Goal: Find specific page/section: Find specific page/section

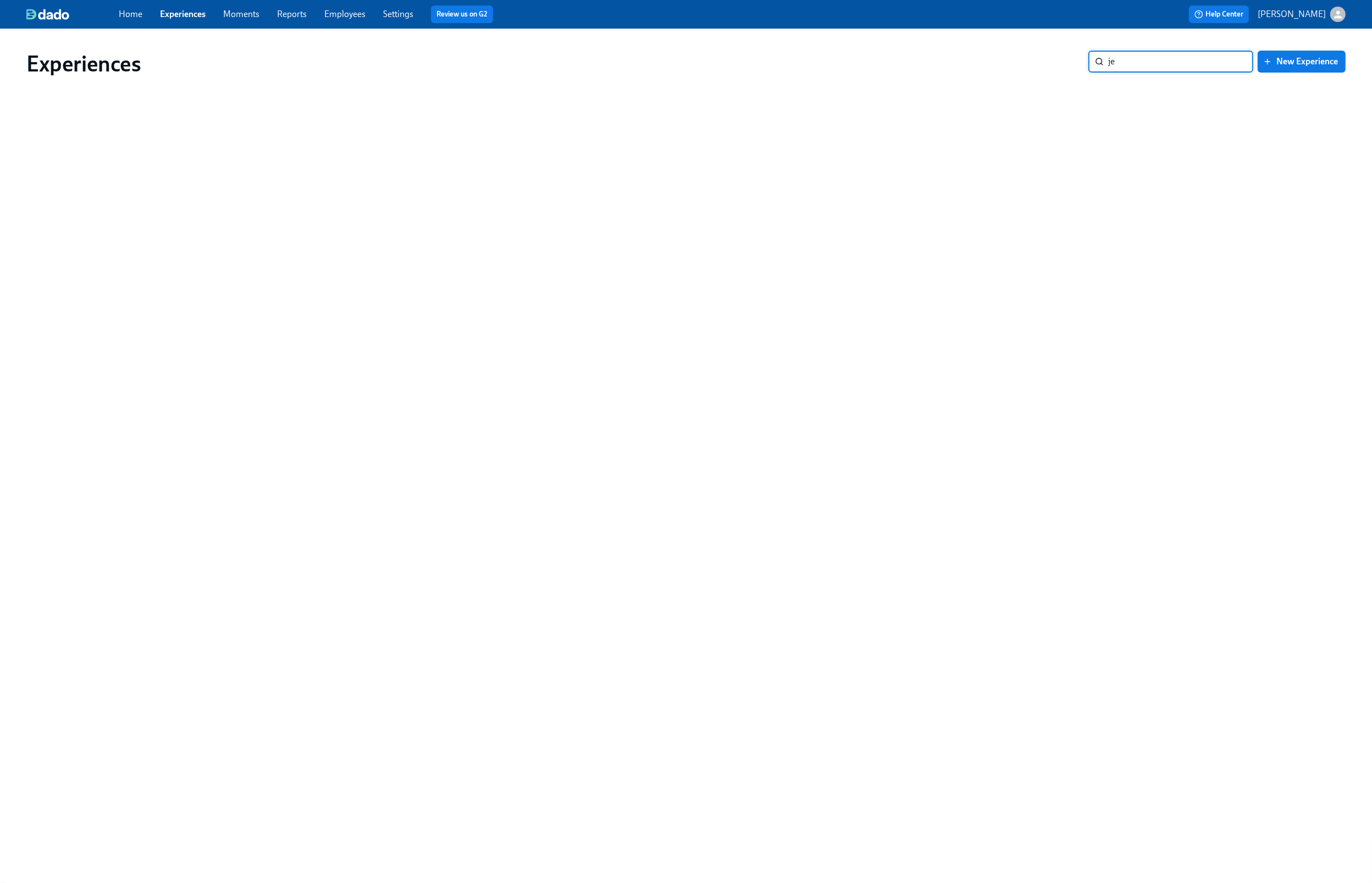
type input "j"
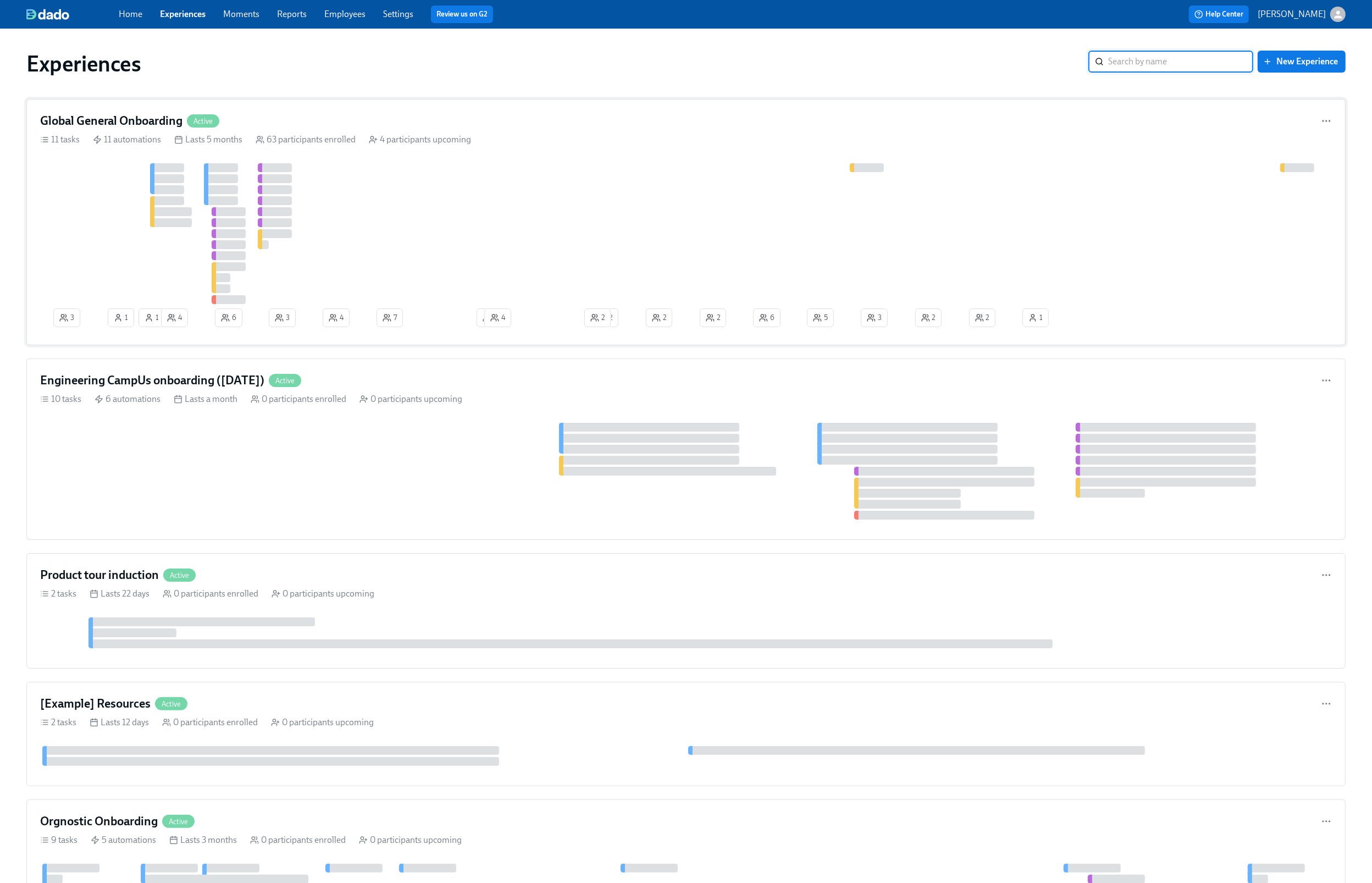
click at [847, 152] on div "Global General Onboarding Active 11 tasks 11 automations Lasts 5 months 63 part…" at bounding box center [686, 222] width 1319 height 246
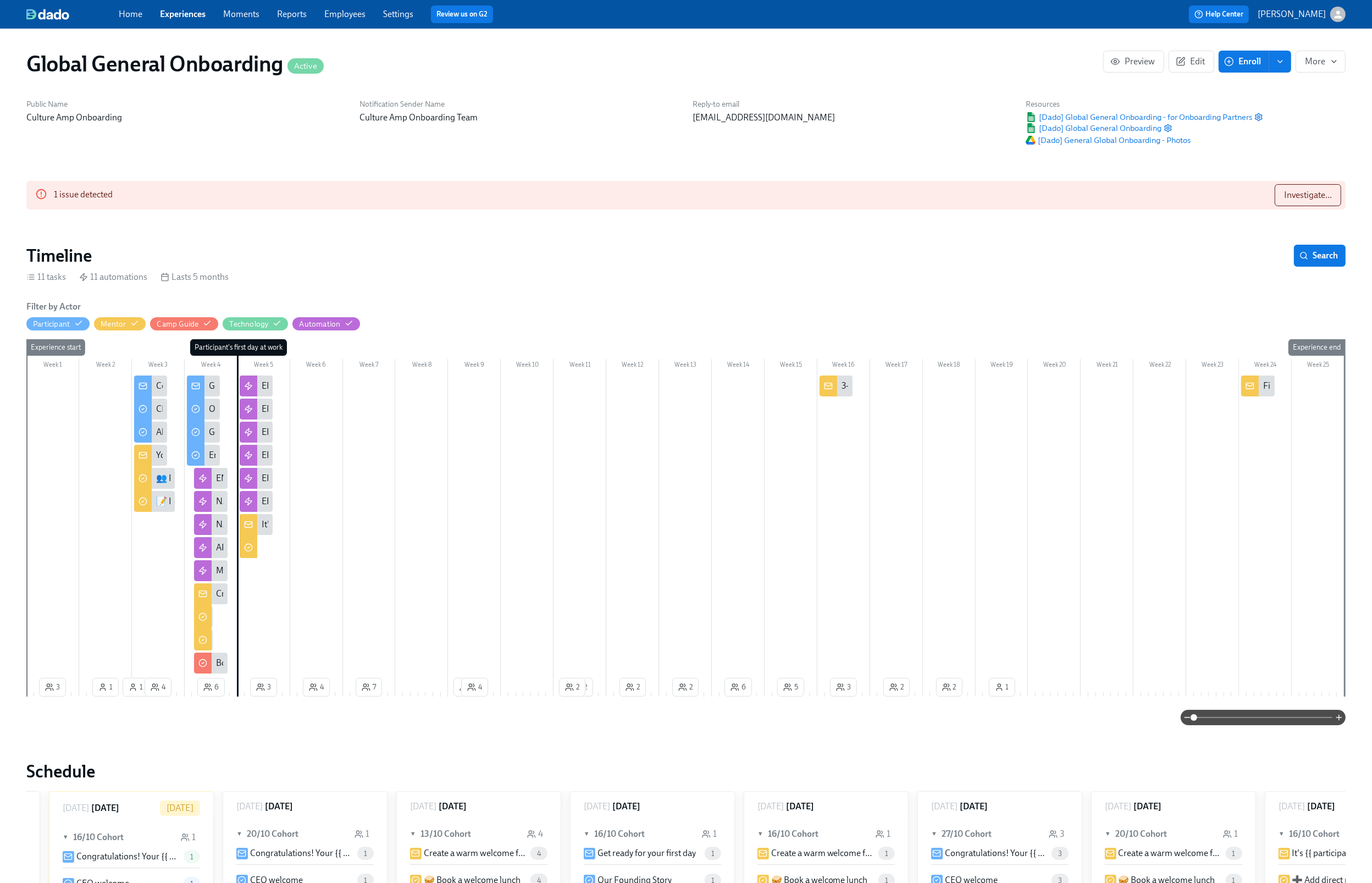
scroll to position [0, 6248]
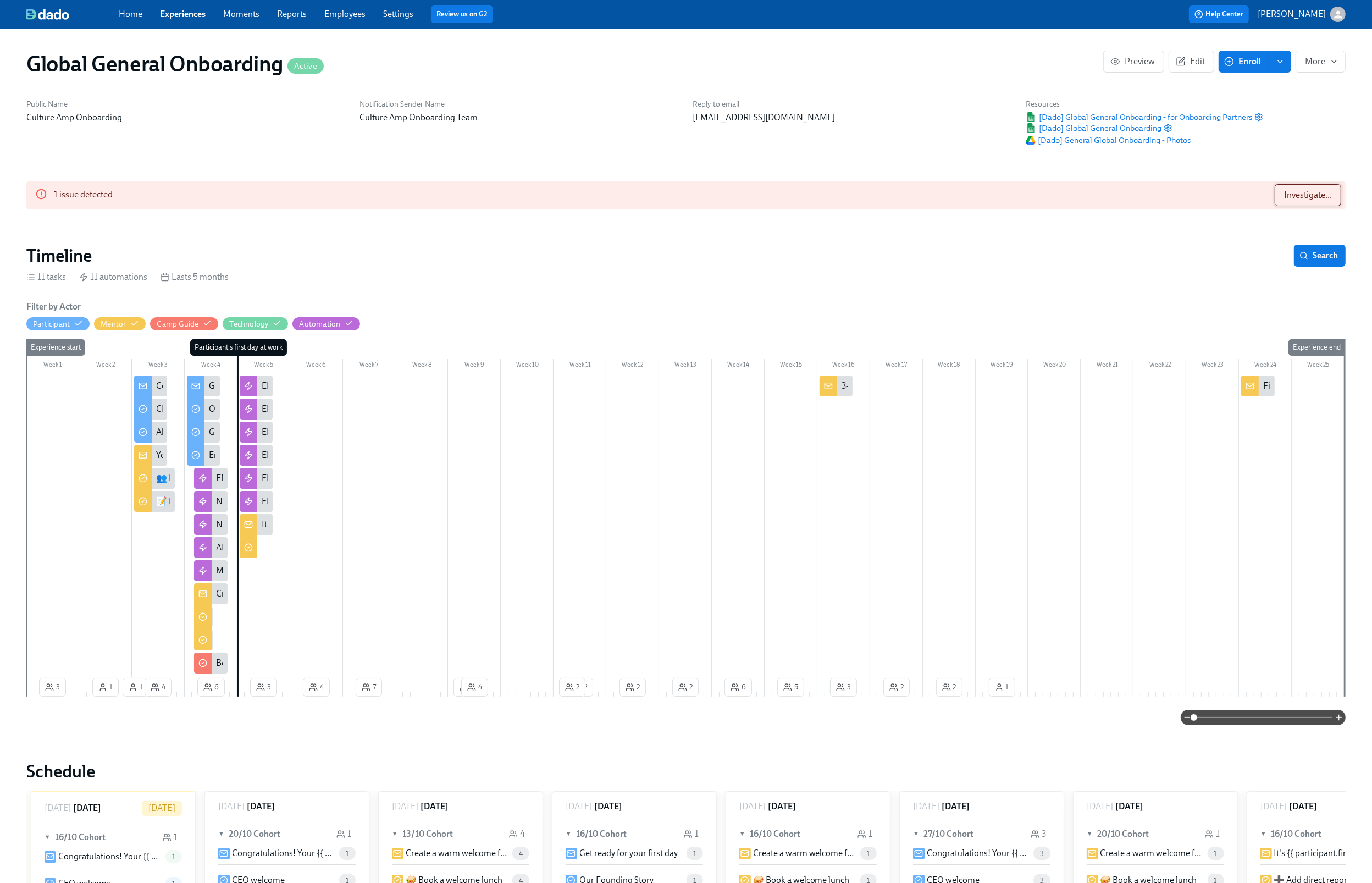
click at [1315, 194] on span "Investigate..." at bounding box center [1307, 195] width 48 height 11
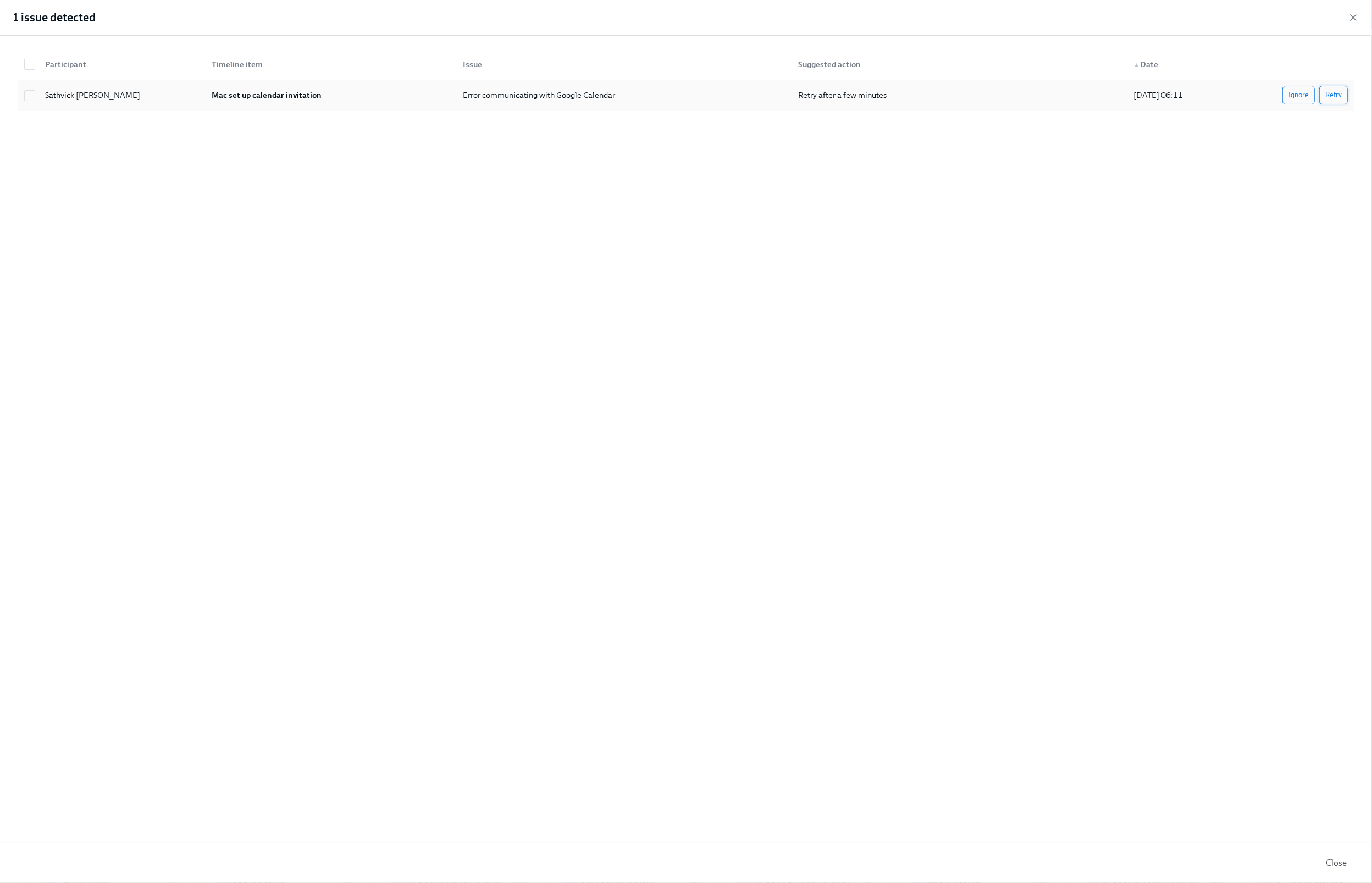
click at [1341, 99] on span "Retry" at bounding box center [1333, 95] width 17 height 11
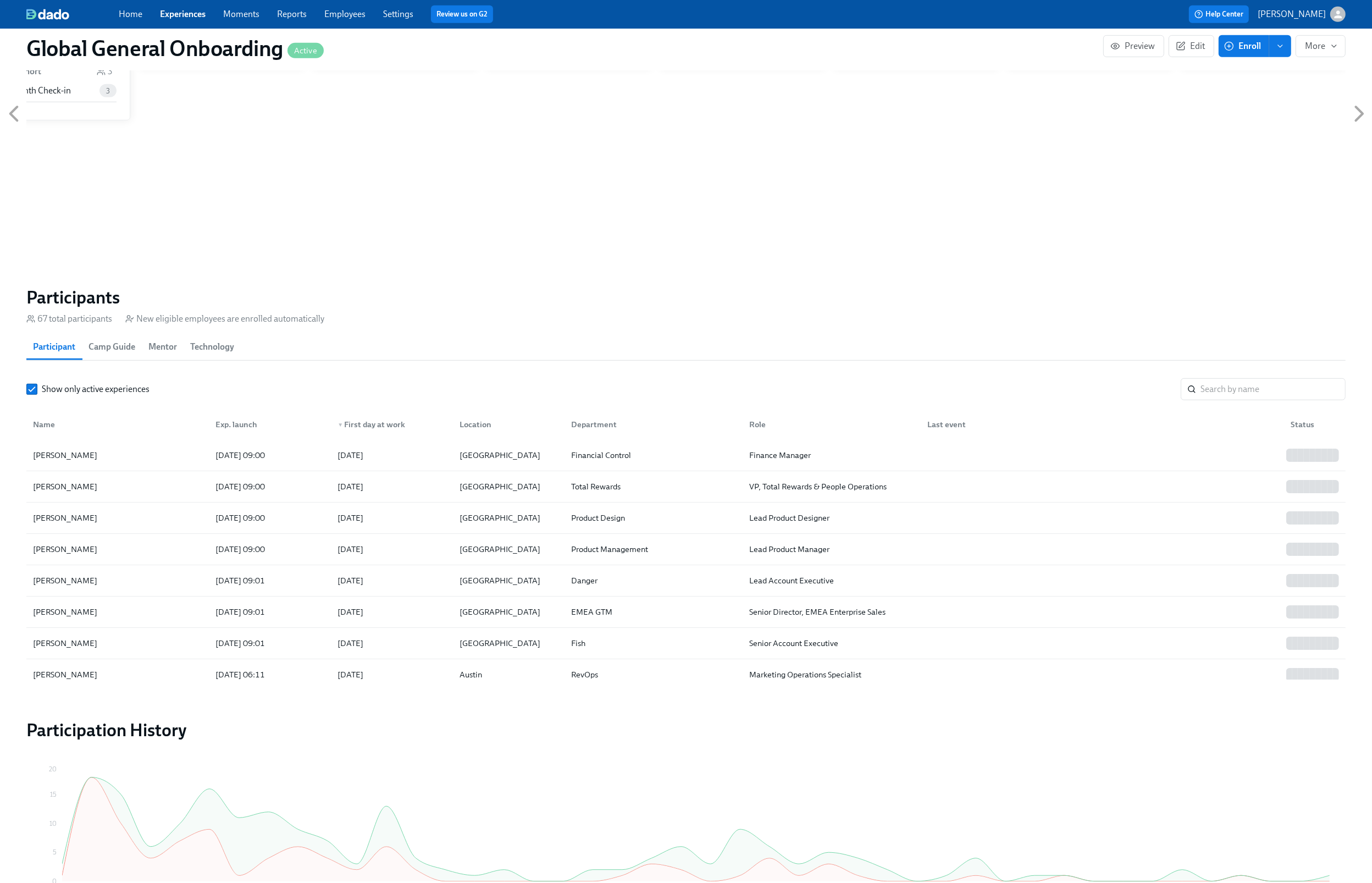
scroll to position [794, 0]
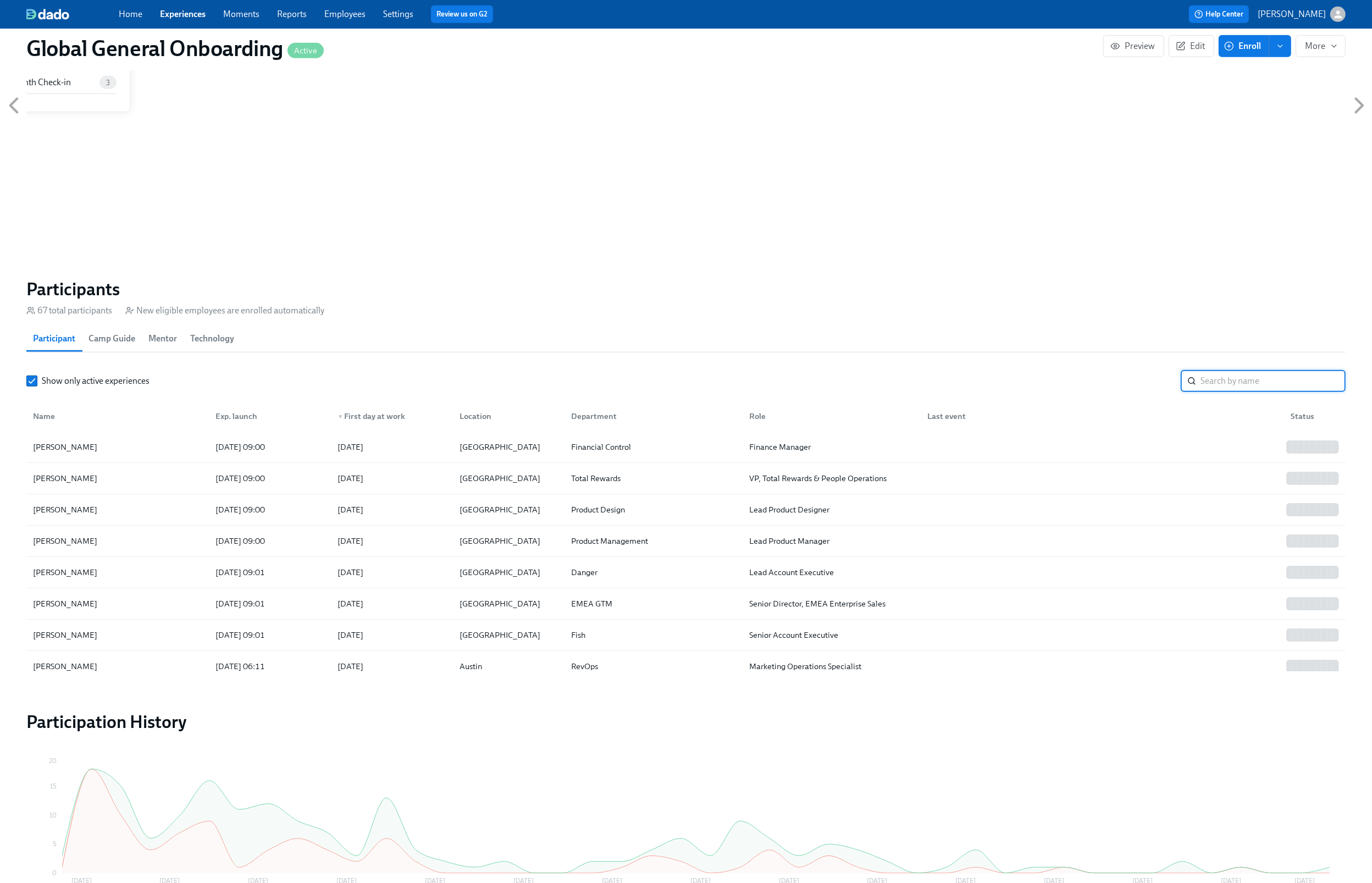
click at [1211, 380] on input "search" at bounding box center [1273, 381] width 145 height 22
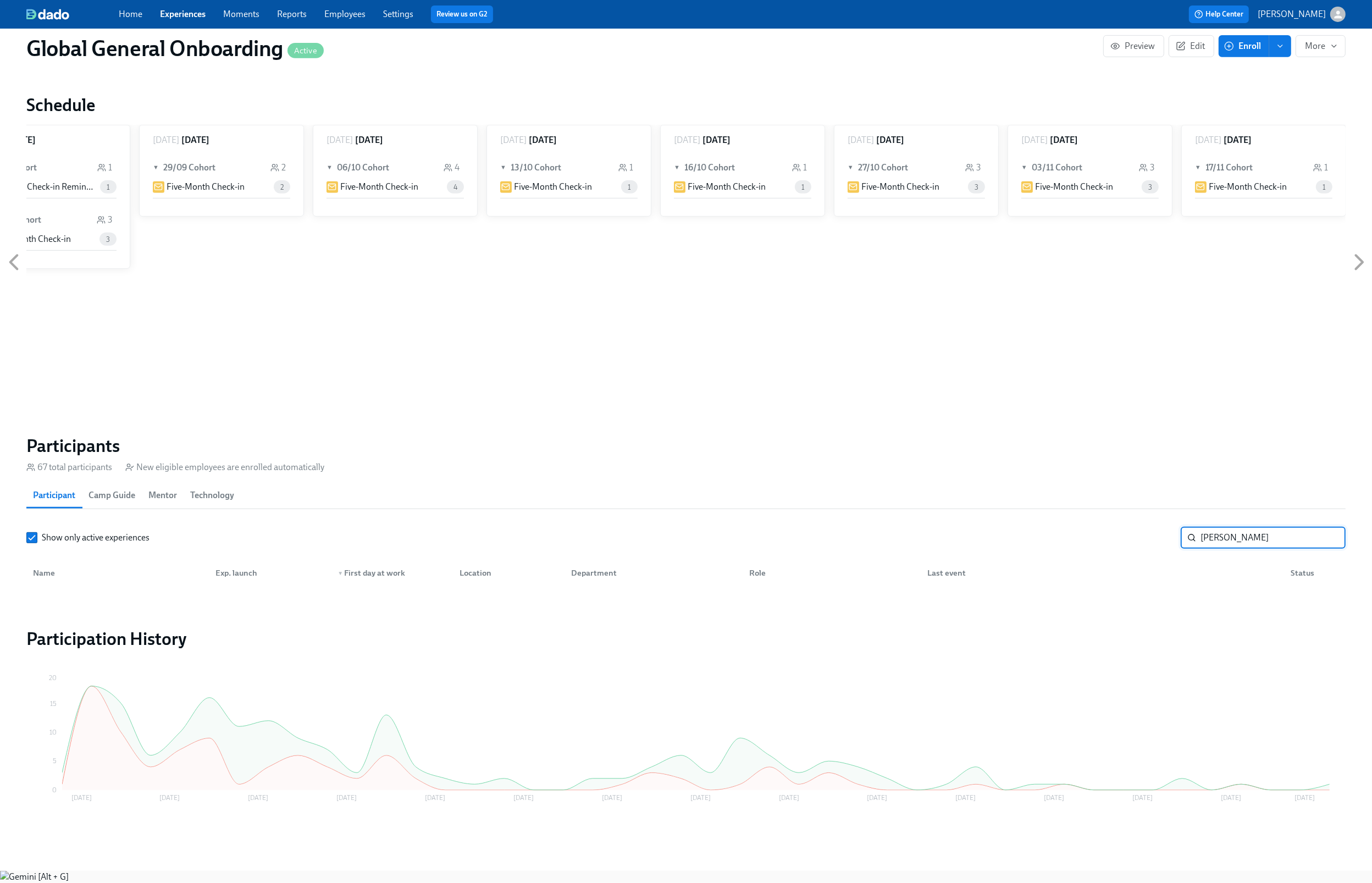
scroll to position [625, 0]
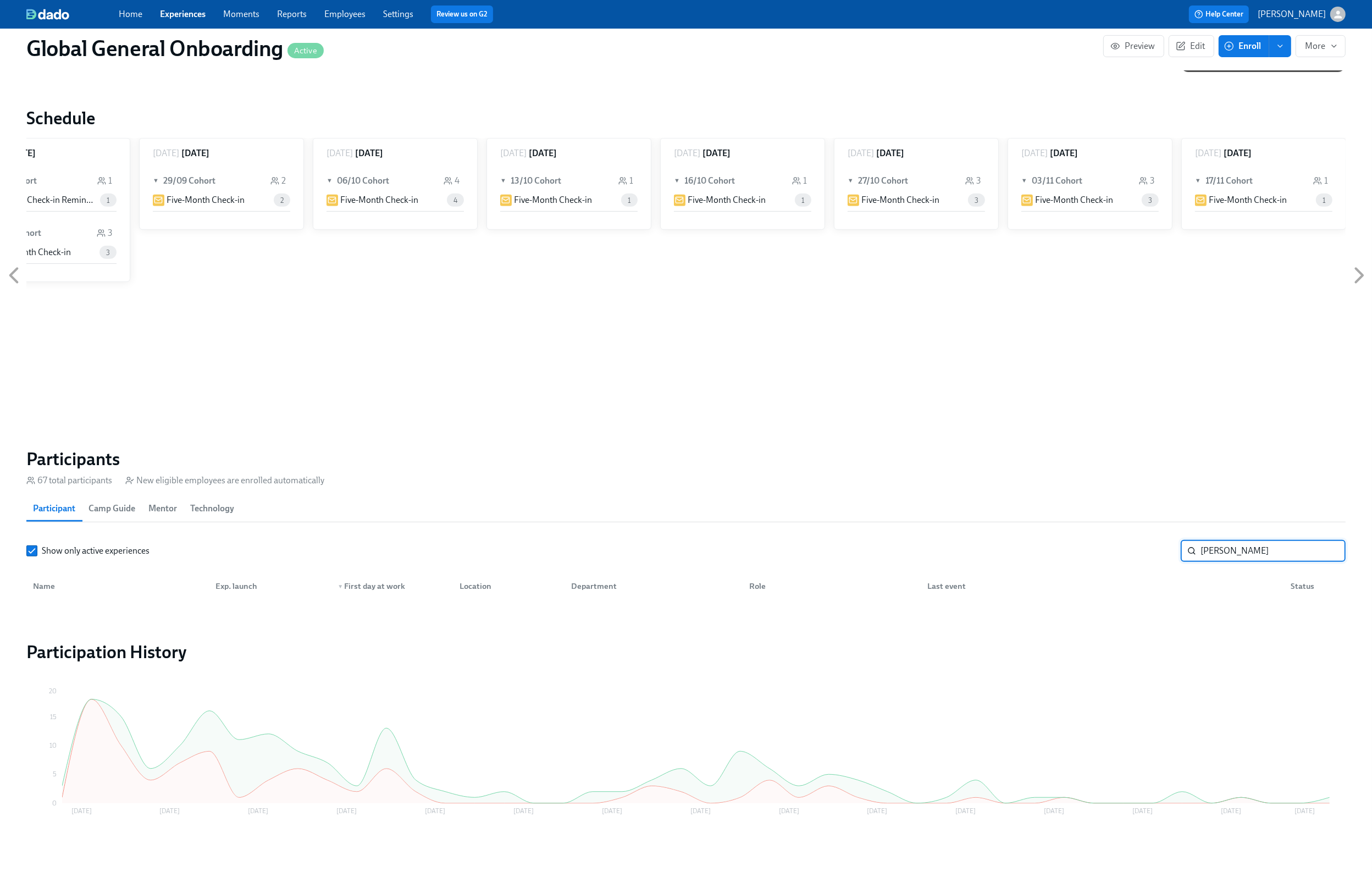
type input "[PERSON_NAME]"
click at [1206, 550] on input "[PERSON_NAME]" at bounding box center [1273, 551] width 145 height 22
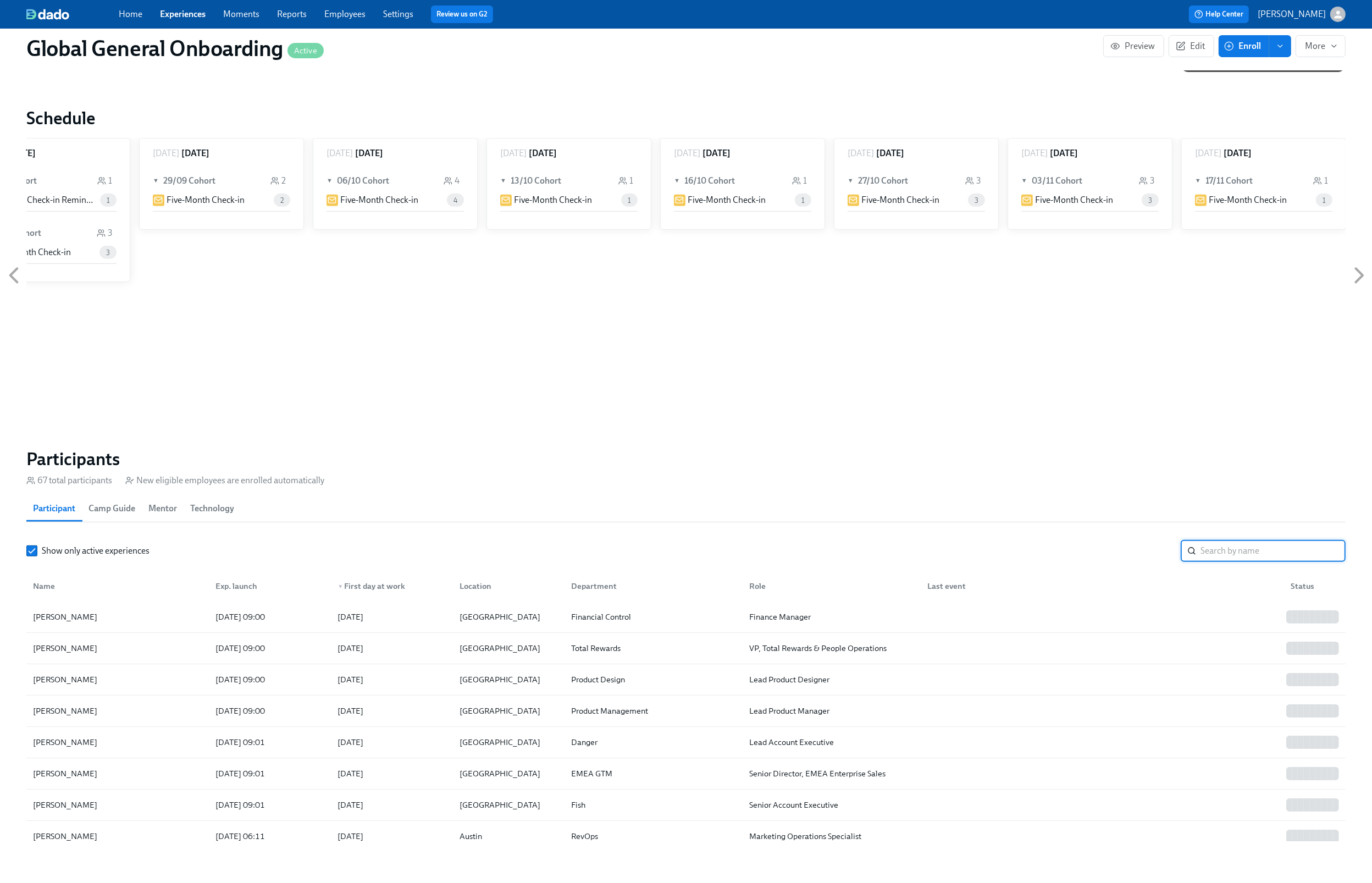
scroll to position [794, 0]
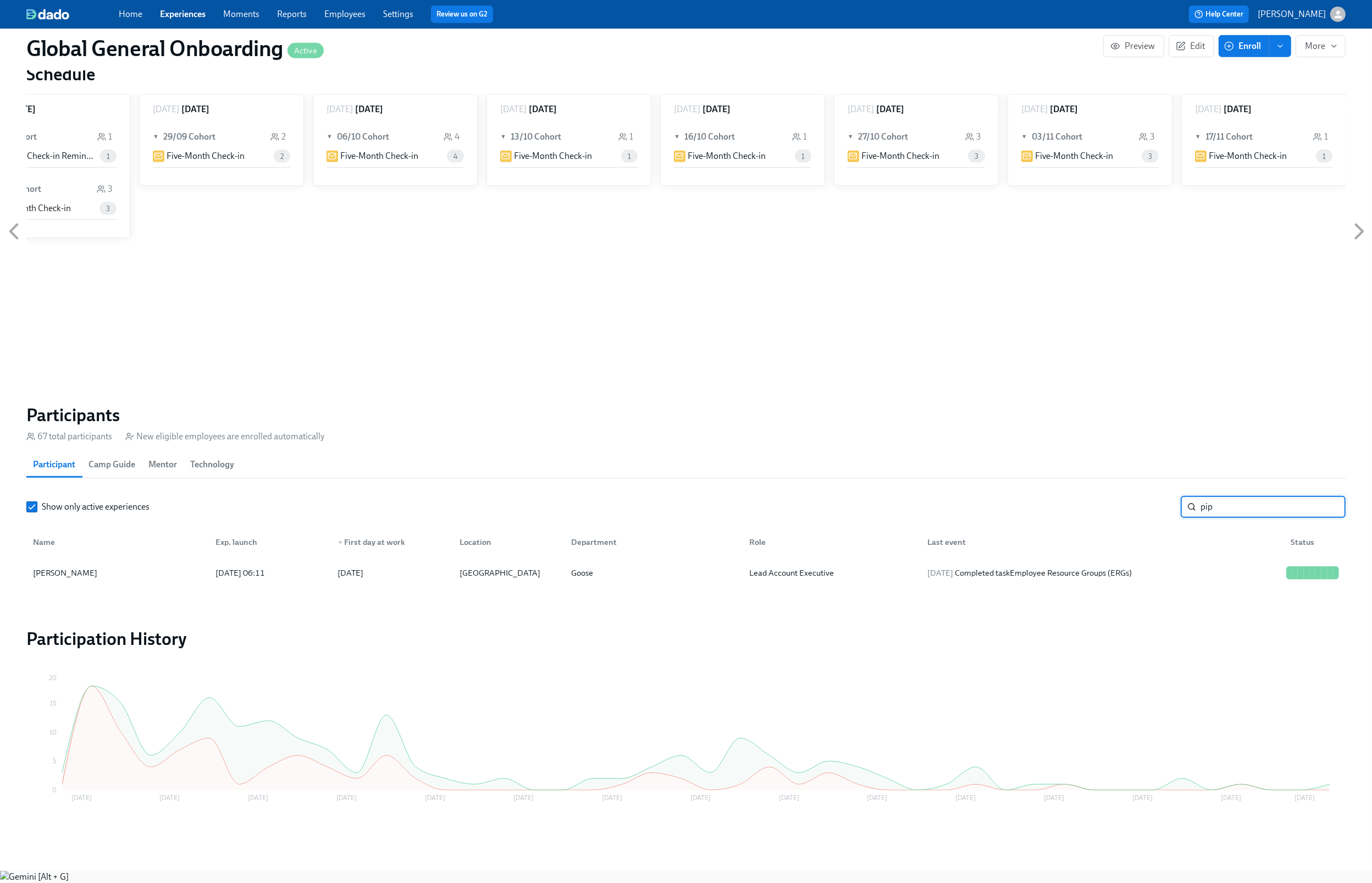
scroll to position [655, 0]
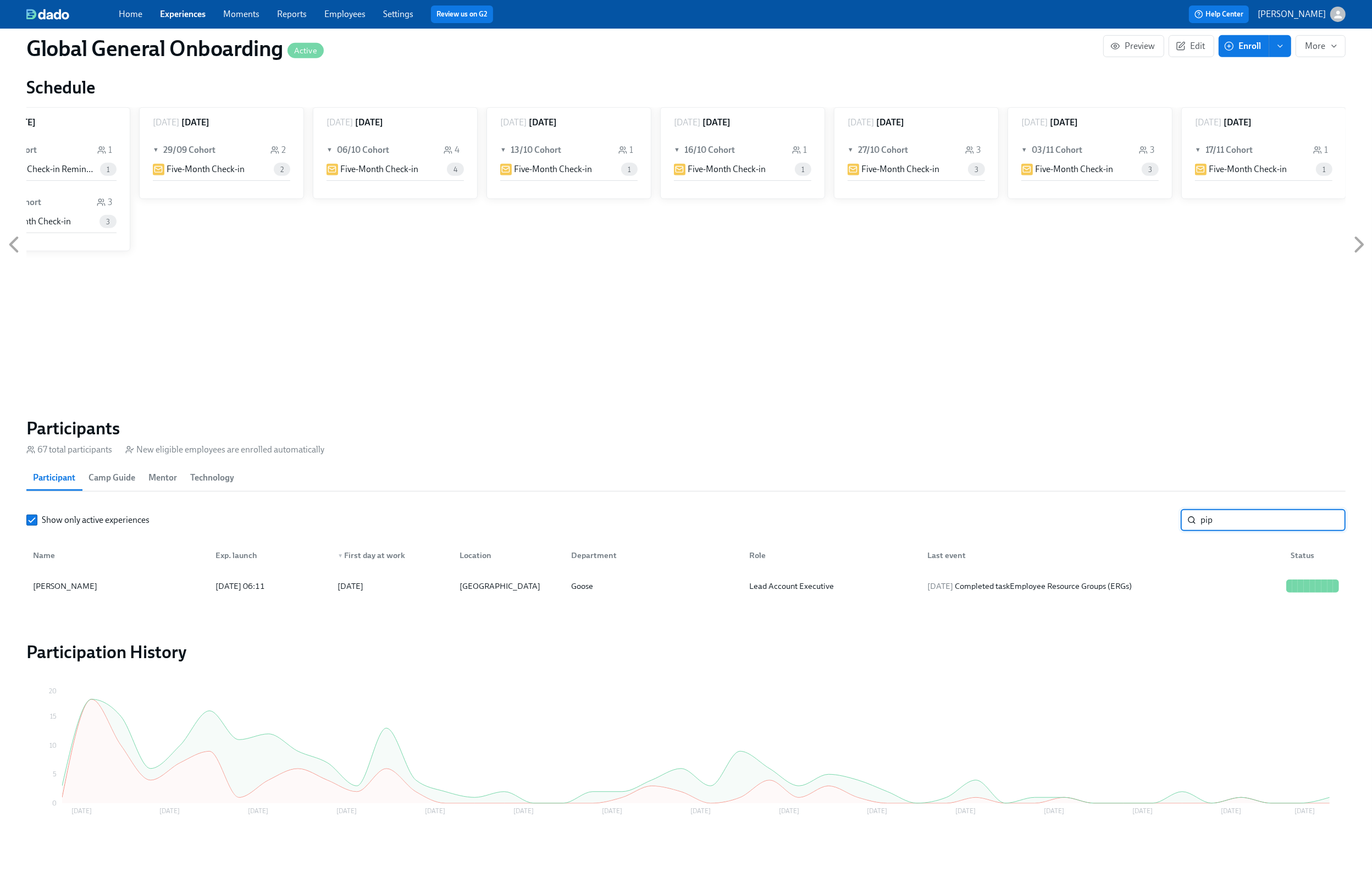
type input "pip"
